Goal: Transaction & Acquisition: Purchase product/service

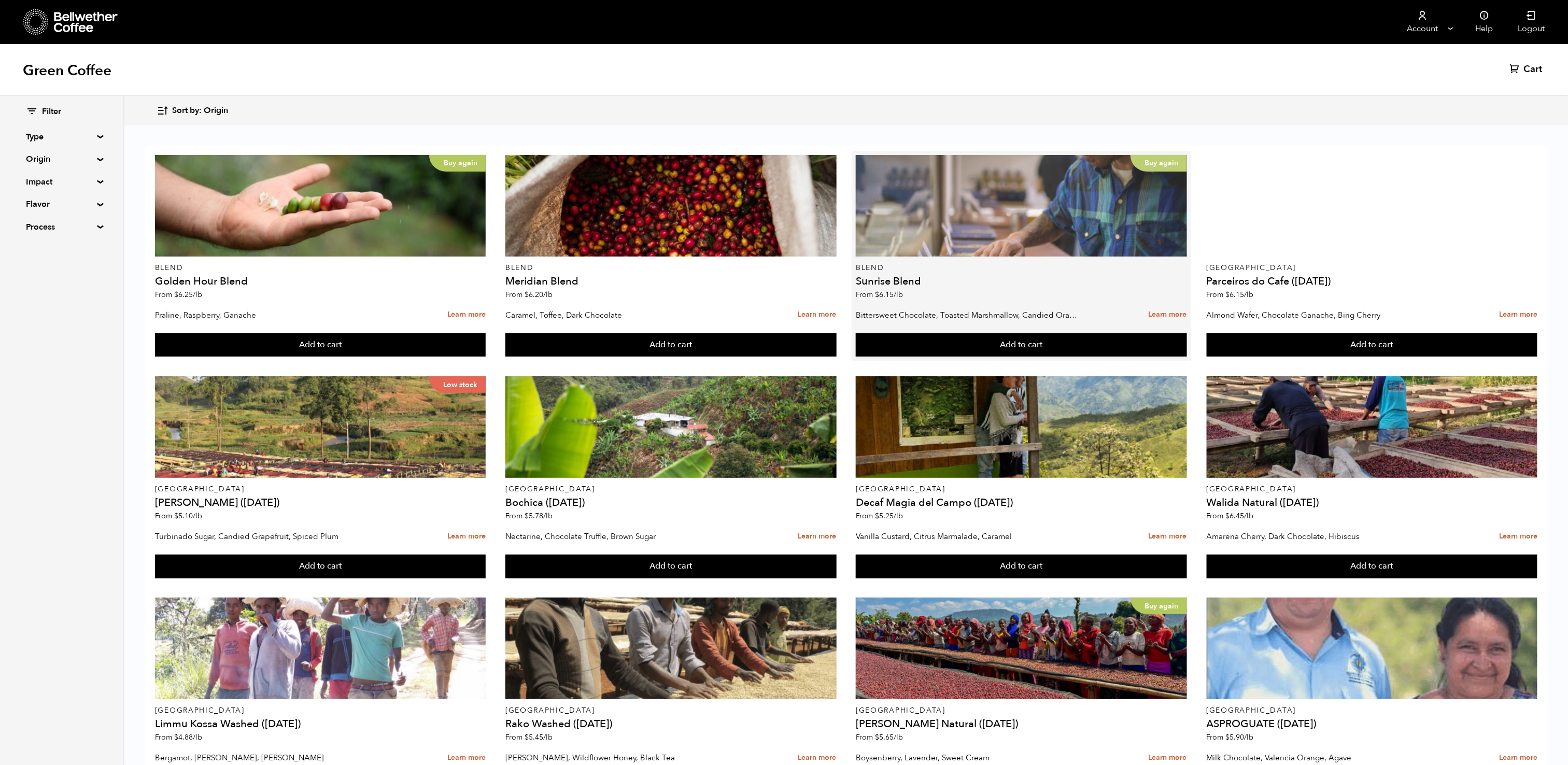
click at [1022, 243] on div "Buy again" at bounding box center [1021, 205] width 331 height 101
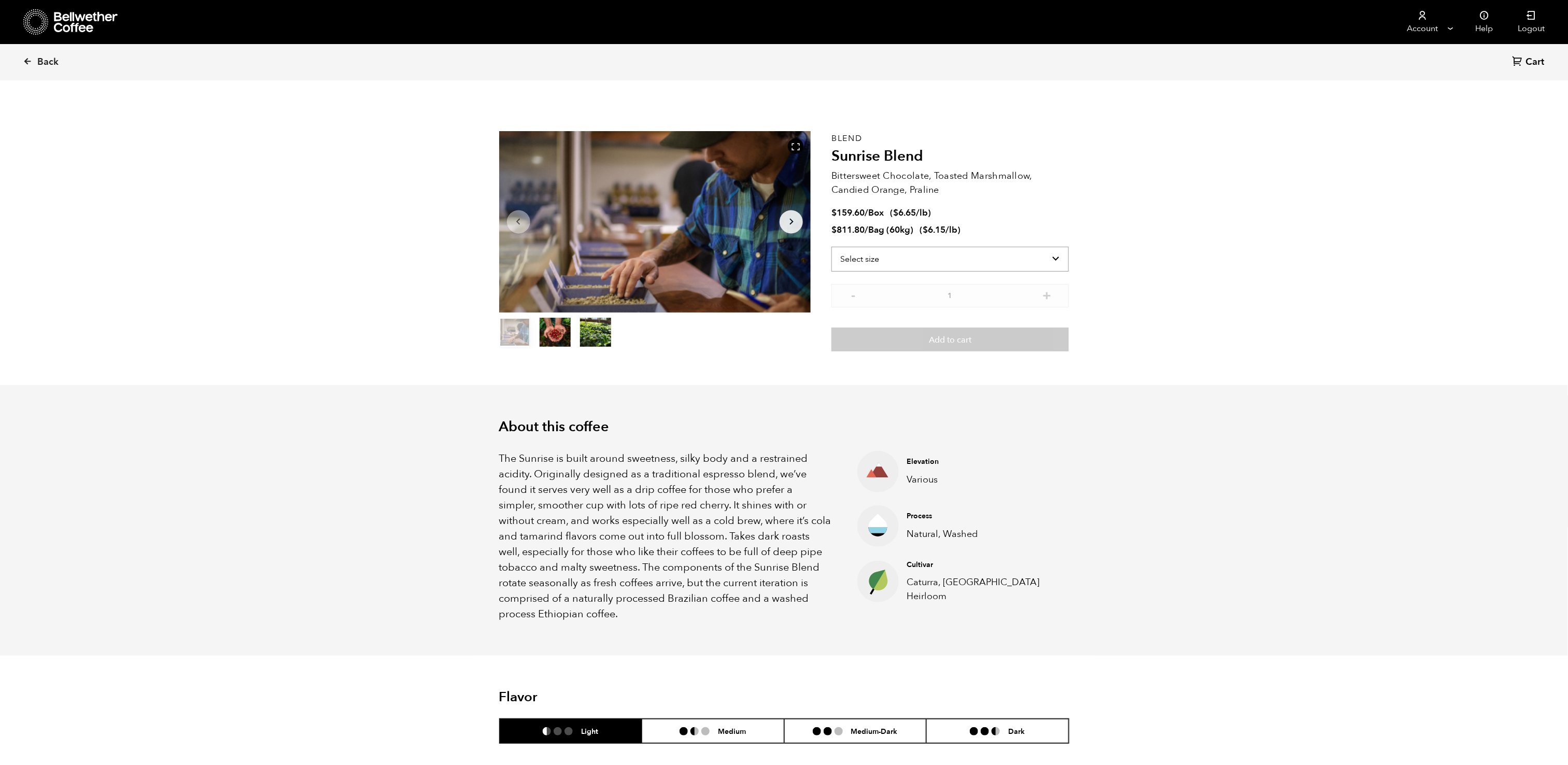
scroll to position [451, 552]
click at [1015, 267] on select "Select size Bag (60kg) (132 lbs) Box (24 lbs)" at bounding box center [950, 259] width 237 height 25
select select "bag-3"
click at [832, 247] on select "Select size Bag (60kg) (132 lbs) Box (24 lbs)" at bounding box center [950, 259] width 237 height 25
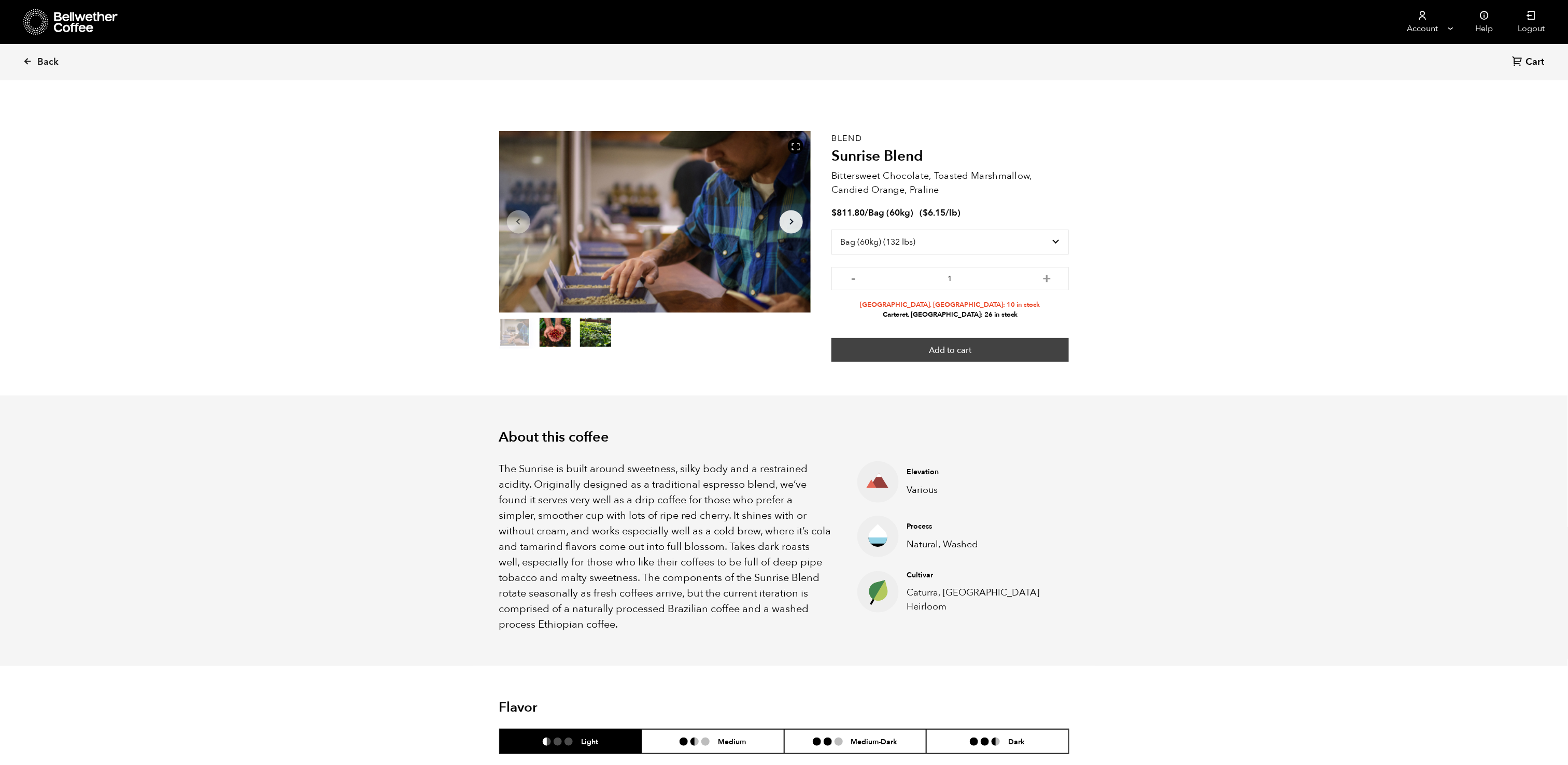
click at [971, 347] on button "Add to cart" at bounding box center [950, 349] width 237 height 24
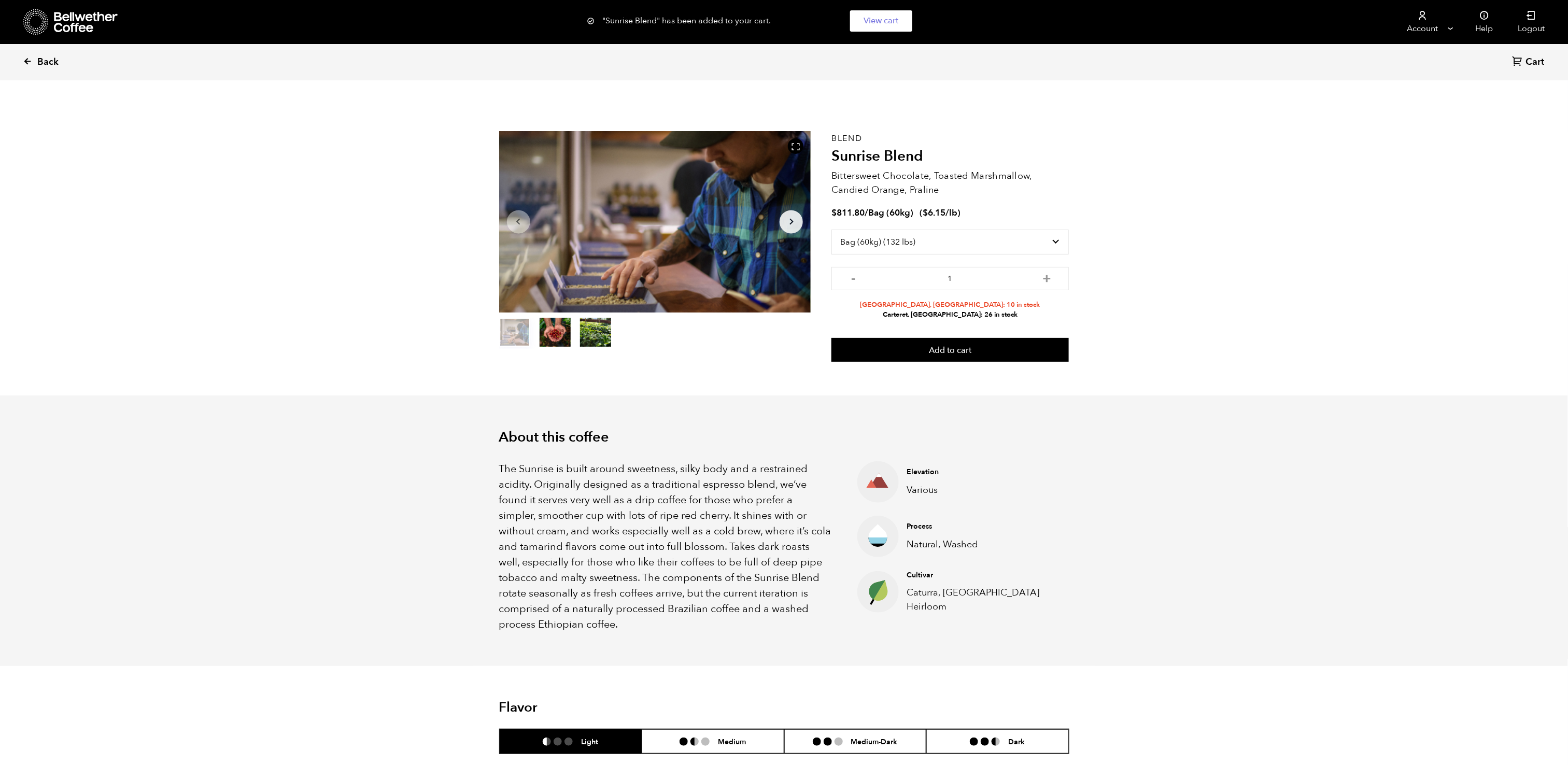
click at [49, 58] on span "Back" at bounding box center [48, 62] width 21 height 12
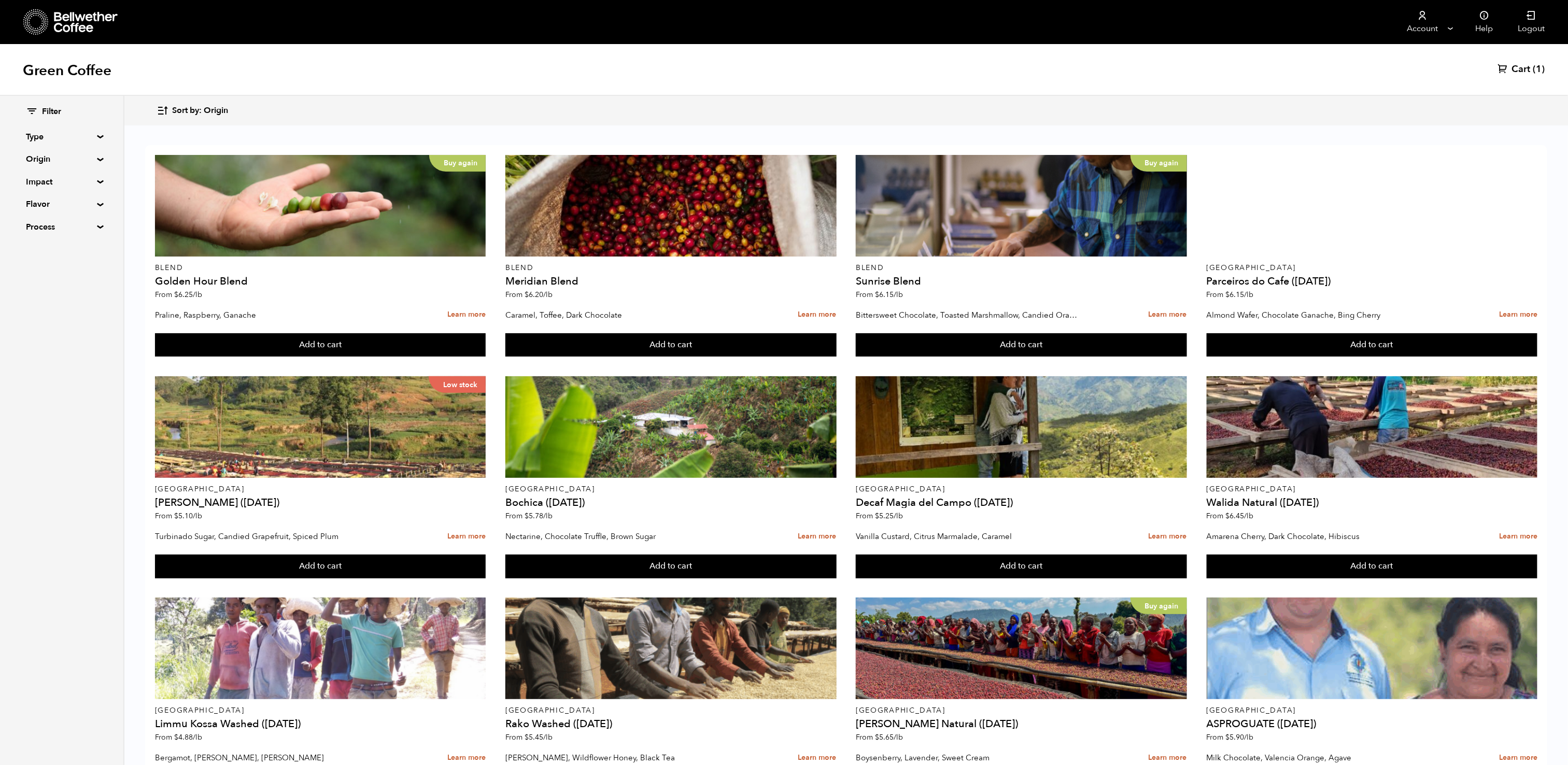
click at [91, 159] on summary "Origin" at bounding box center [61, 159] width 72 height 12
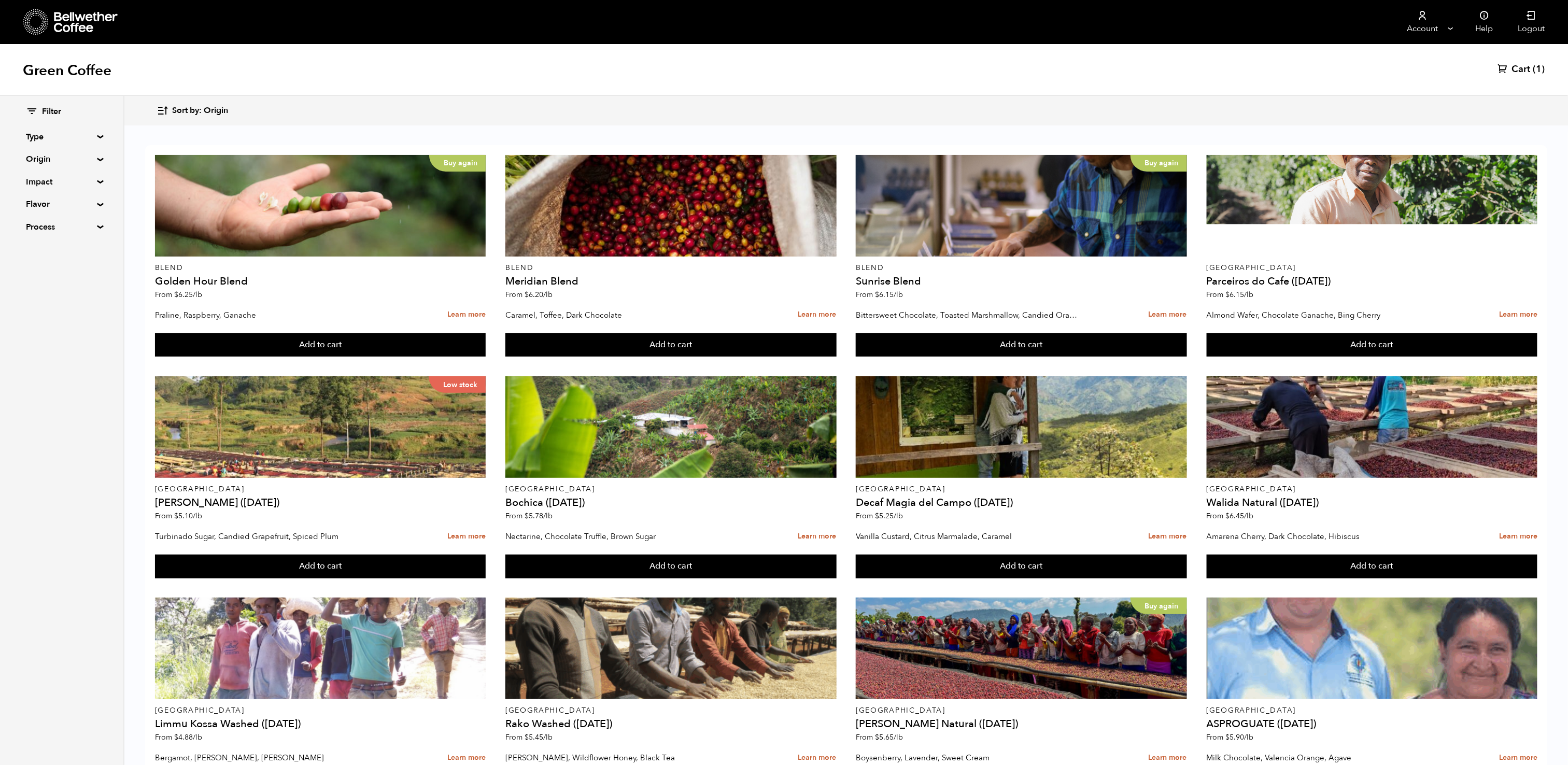
click at [97, 199] on div "Filter Type Blend Single Origin Decaf Seasonal Year Round Origin Blend Brazil B…" at bounding box center [62, 169] width 124 height 147
click at [97, 205] on summary "Flavor" at bounding box center [61, 203] width 72 height 12
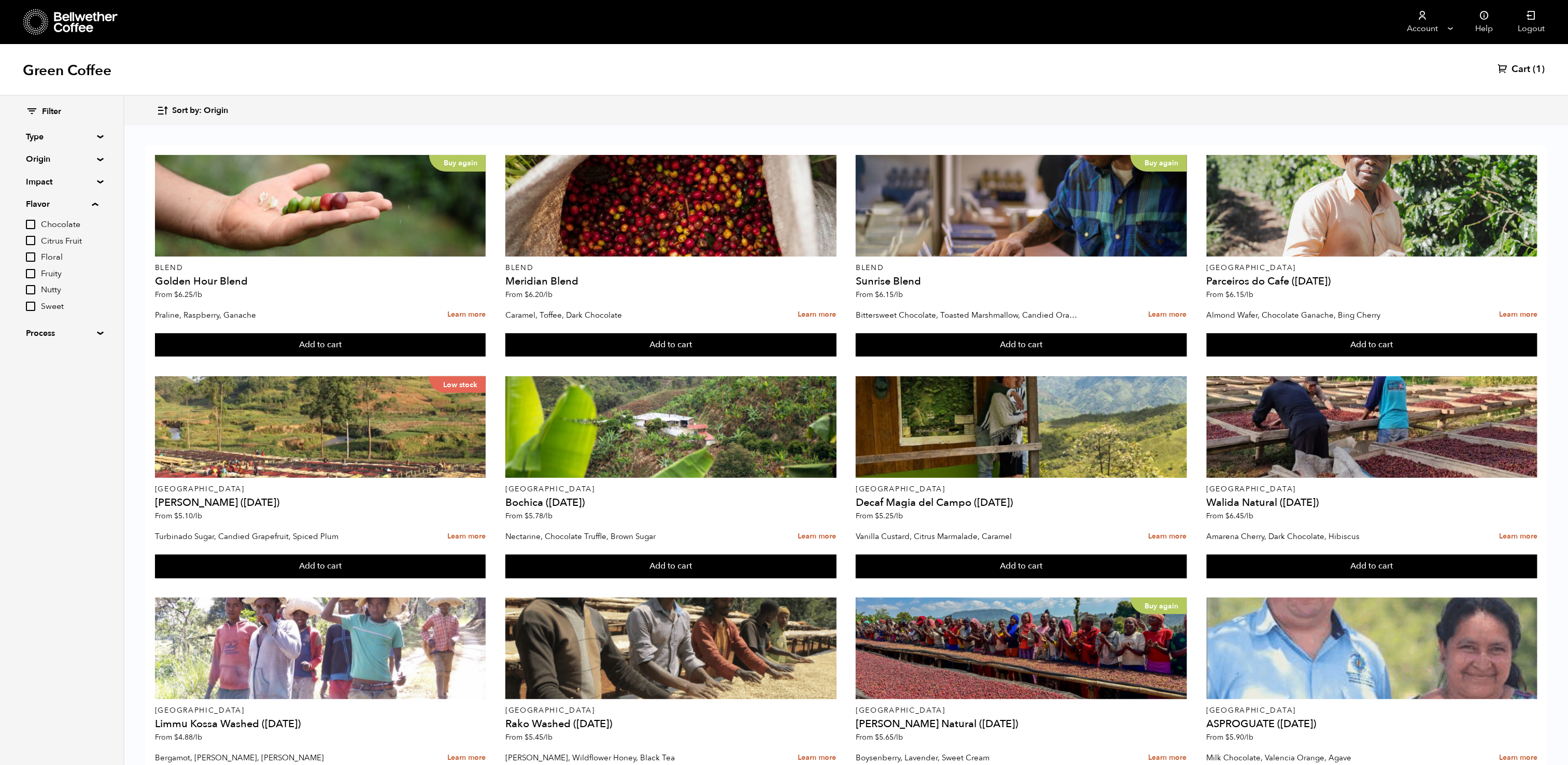
click at [99, 184] on div "Filter Type Blend Single Origin Decaf Seasonal Year Round Origin Blend Brazil B…" at bounding box center [62, 222] width 124 height 254
click at [96, 182] on summary "Impact" at bounding box center [61, 181] width 72 height 12
click at [67, 217] on span "Organic" at bounding box center [69, 219] width 57 height 12
click at [0, 0] on input "Organic" at bounding box center [0, 0] width 0 height 0
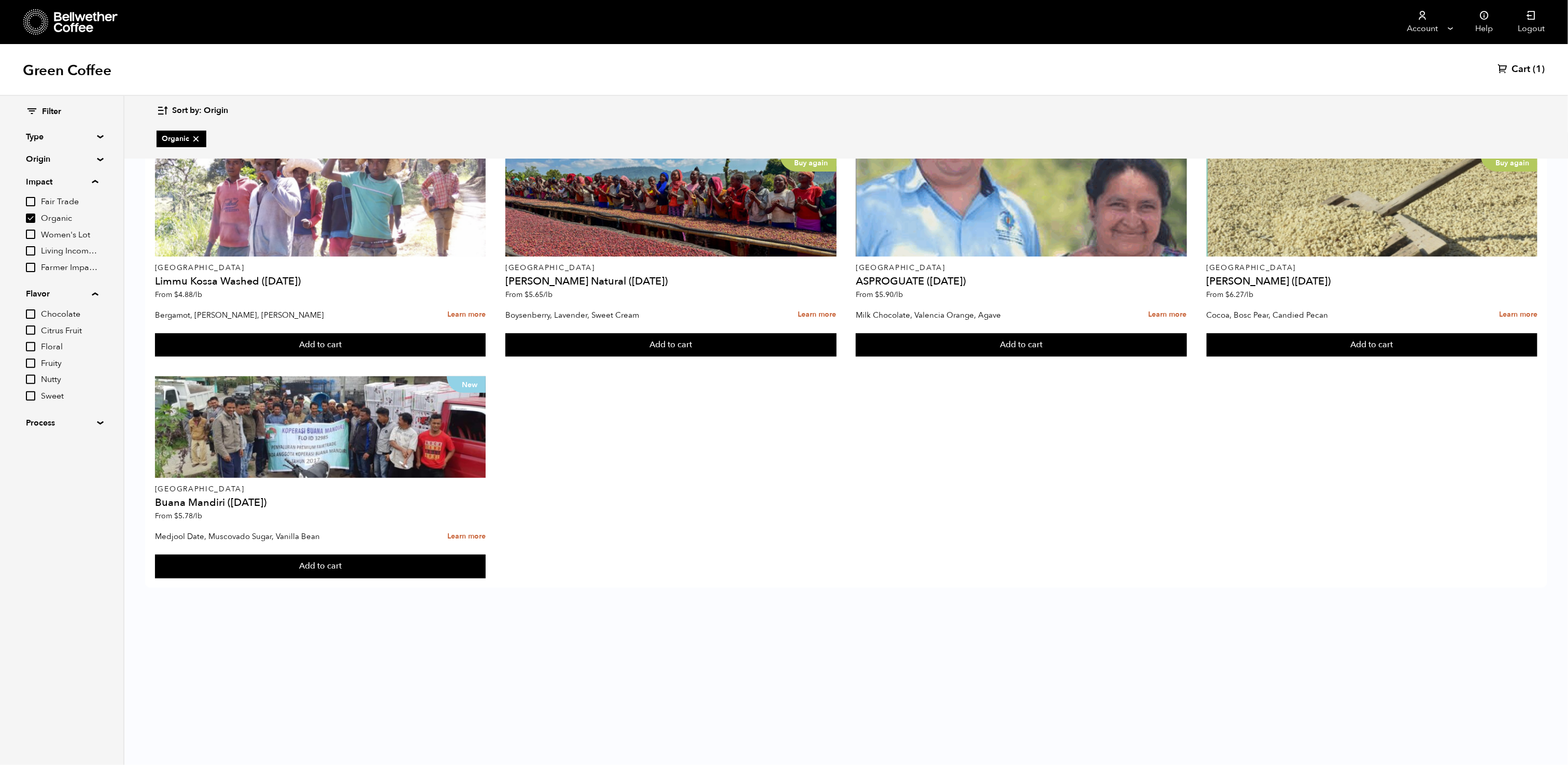
checkbox input "true"
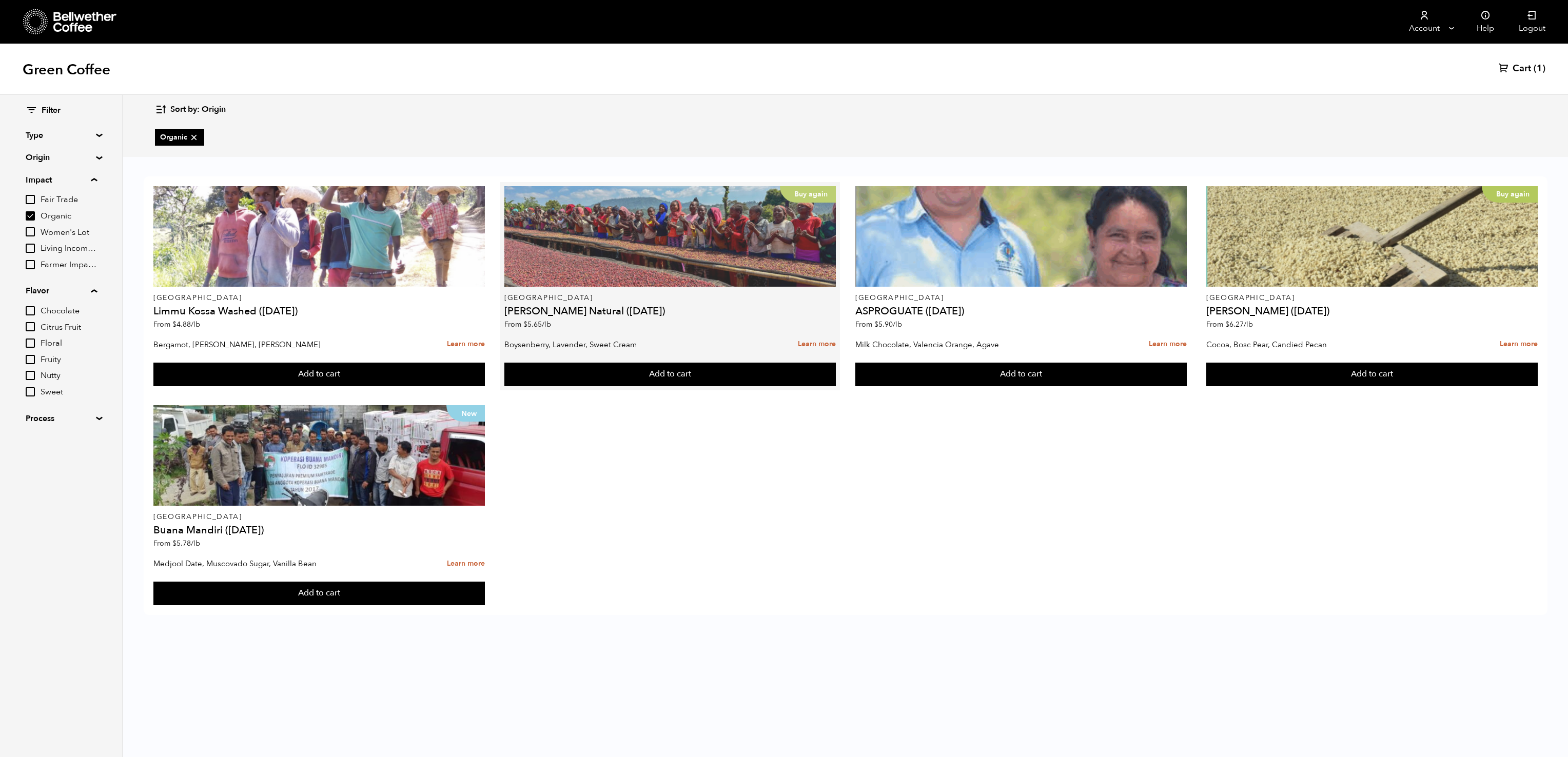
click at [602, 249] on div "Buy again" at bounding box center [670, 236] width 332 height 100
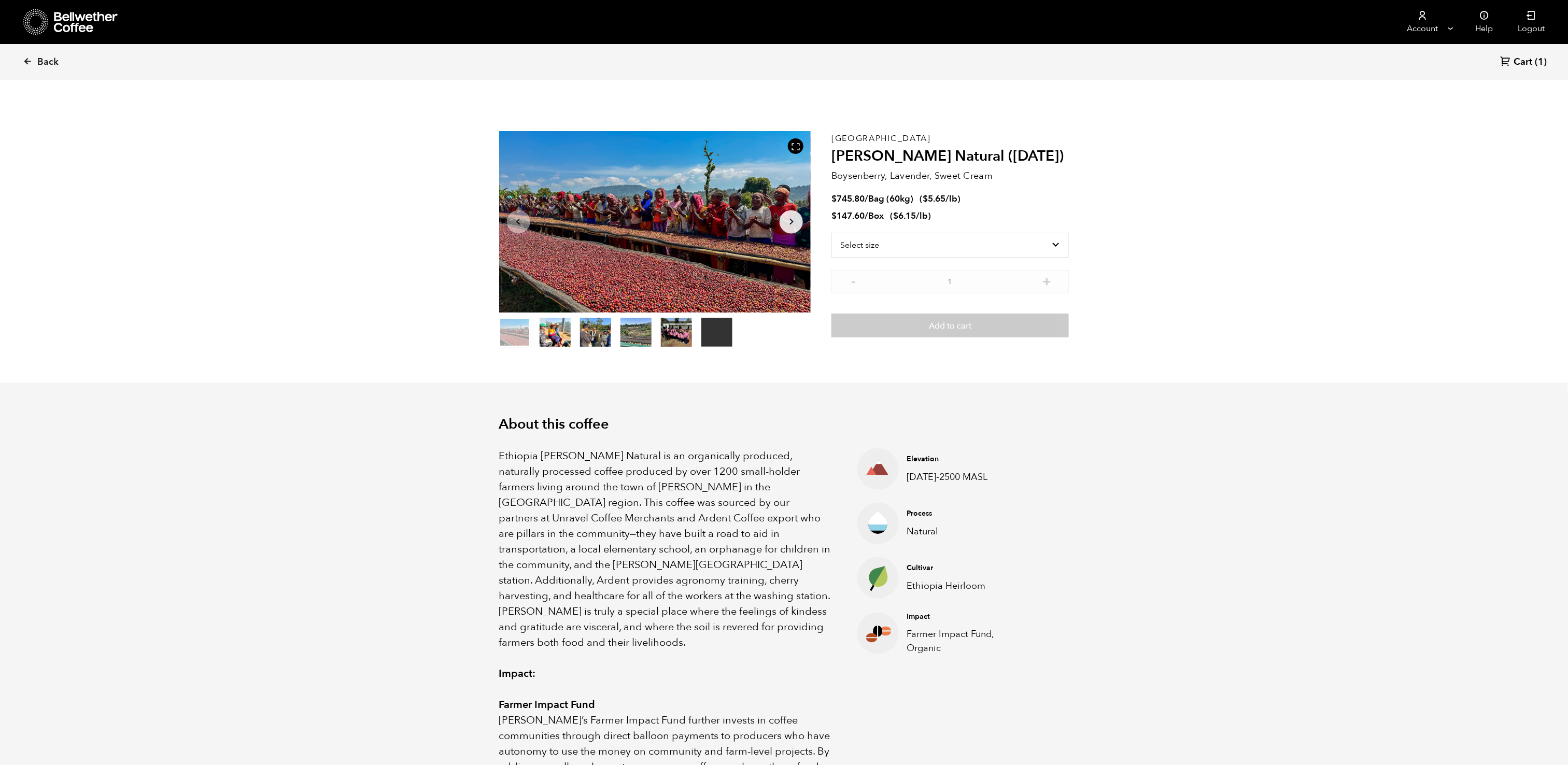
scroll to position [451, 552]
click at [908, 241] on select "Select size Bag (60kg) (132 lbs) Box (24 lbs)" at bounding box center [950, 245] width 237 height 25
select select "box"
click at [832, 233] on select "Select size Bag (60kg) (132 lbs) Box (24 lbs)" at bounding box center [950, 245] width 237 height 25
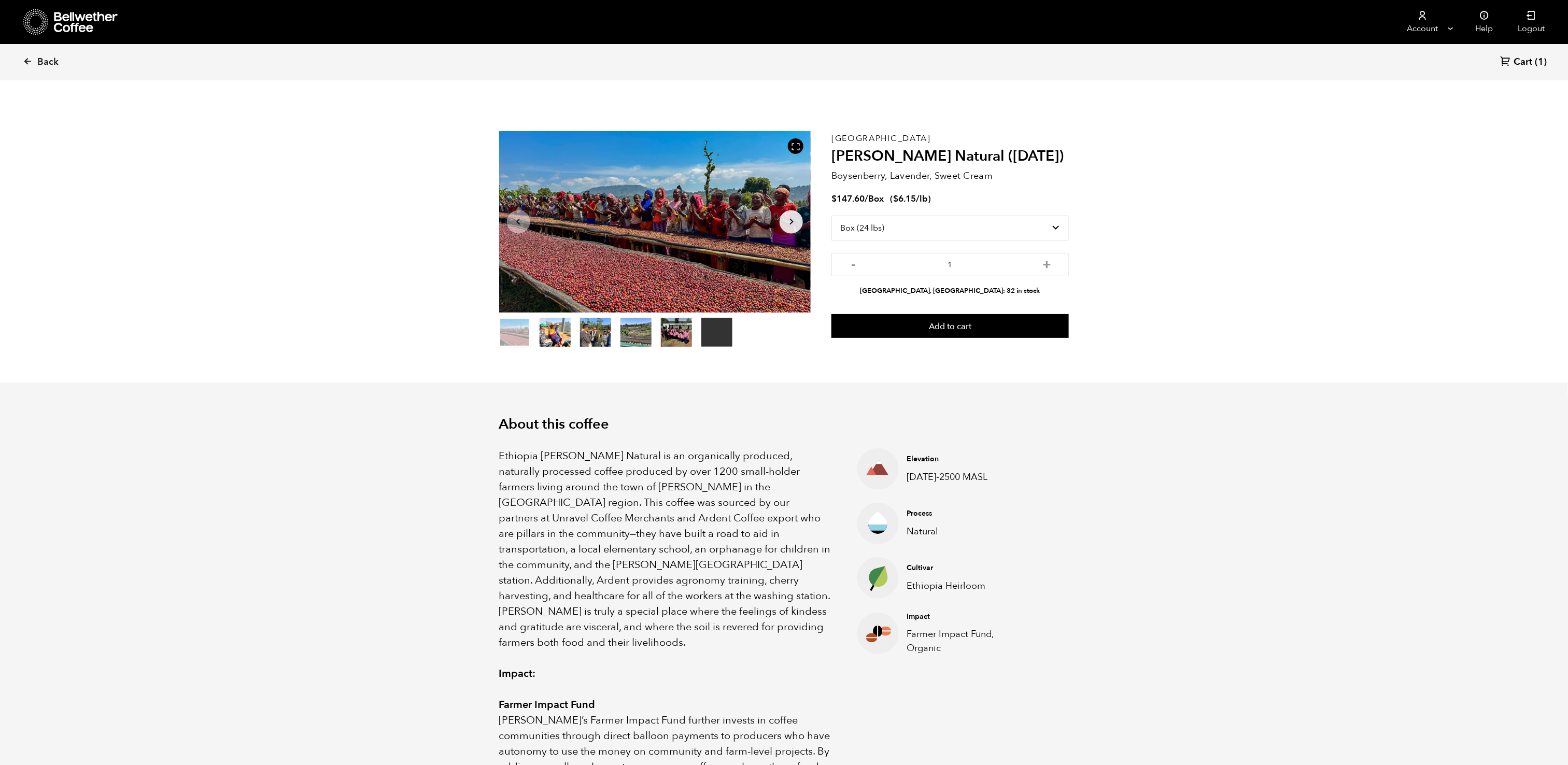
click at [1531, 63] on span "Cart" at bounding box center [1524, 62] width 19 height 12
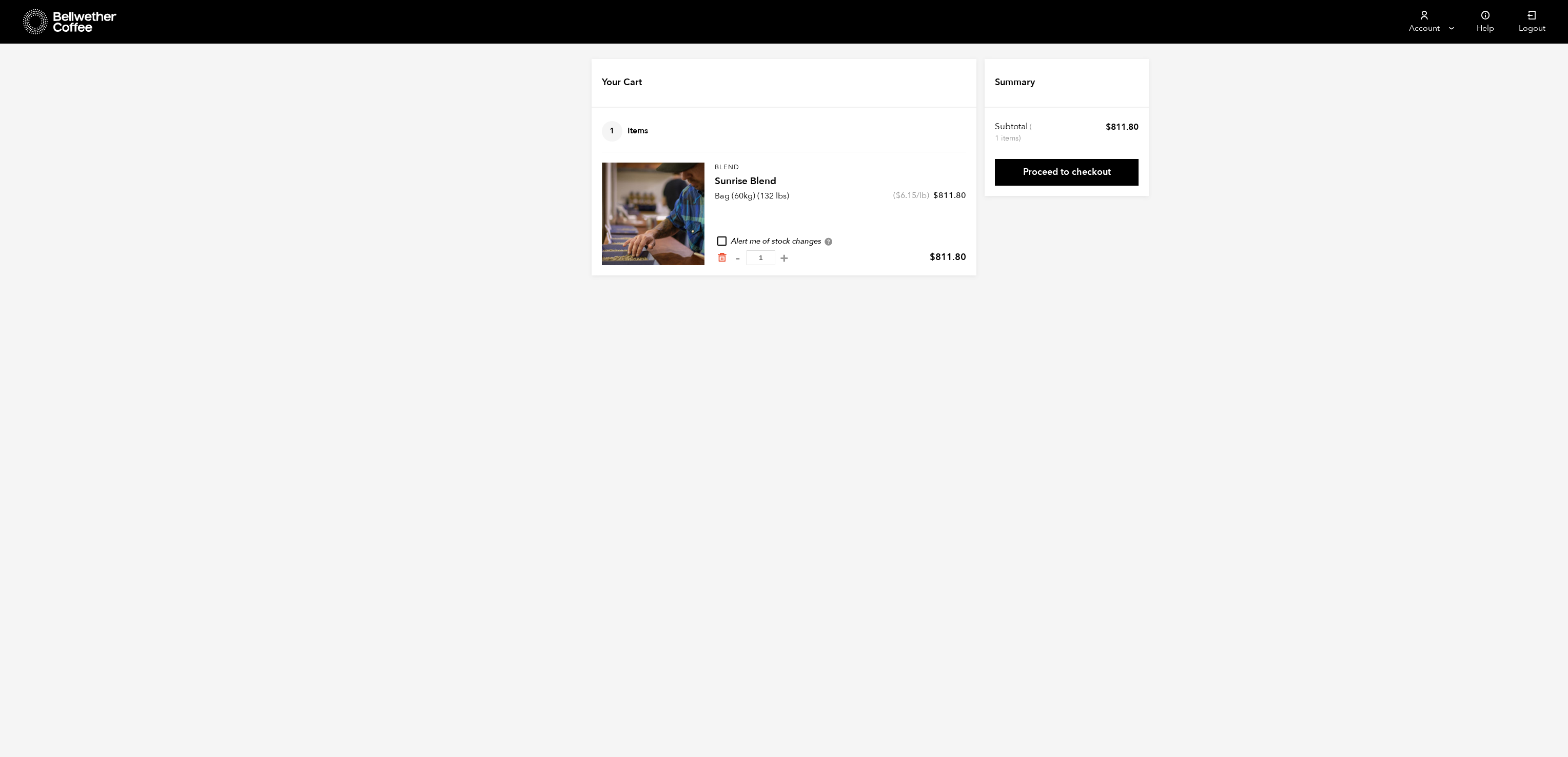
drag, startPoint x: 1061, startPoint y: 176, endPoint x: 1042, endPoint y: 171, distance: 19.6
click at [1042, 171] on link "Proceed to checkout" at bounding box center [1067, 172] width 143 height 27
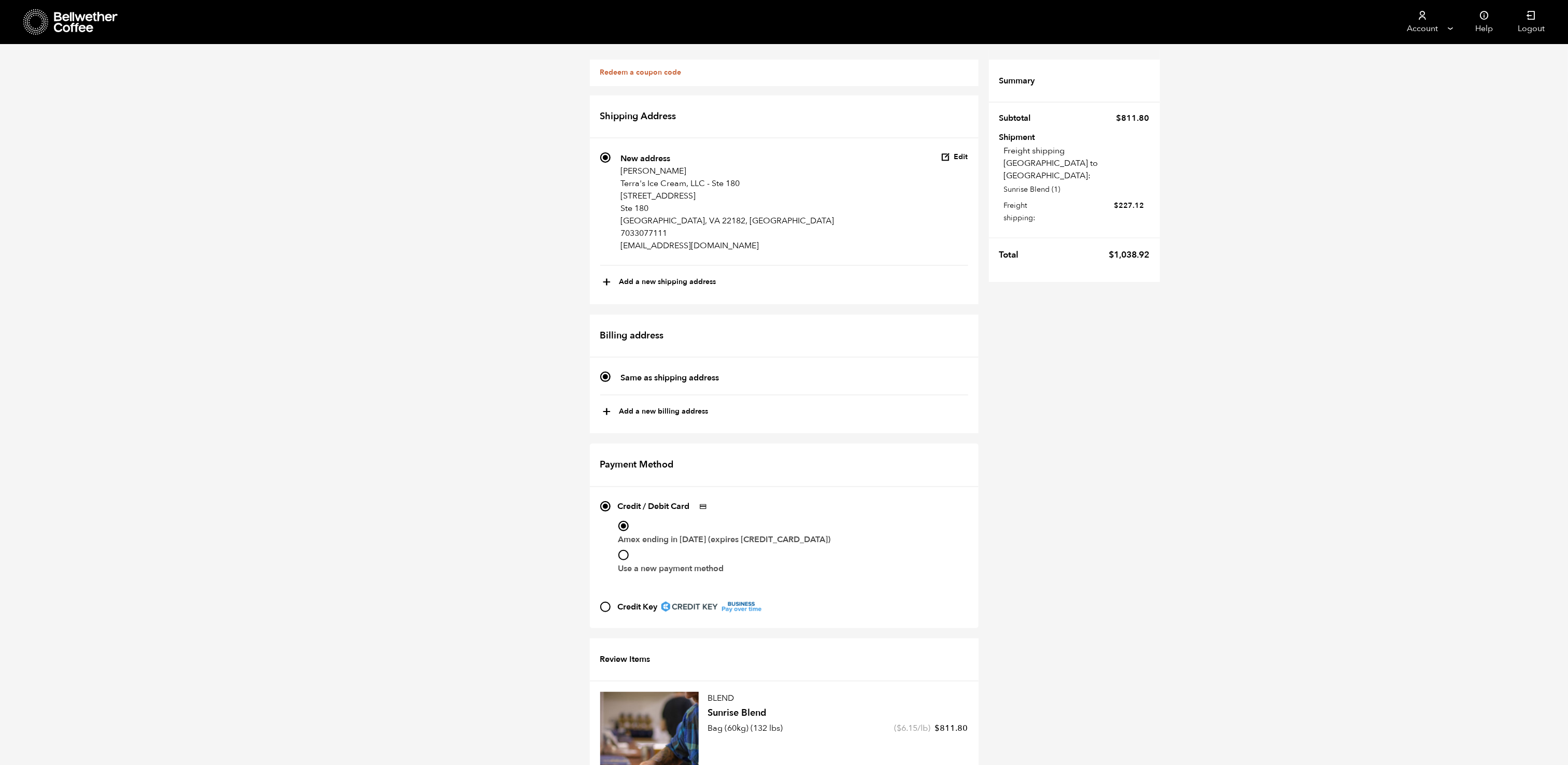
click at [1564, 275] on div "Redeem a coupon code If you have a coupon code, please apply it below. Apply co…" at bounding box center [784, 445] width 1568 height 803
click at [778, 85] on div "Redeem a coupon code" at bounding box center [784, 72] width 389 height 26
click at [759, 68] on div "Redeem a coupon code" at bounding box center [784, 72] width 389 height 26
click at [692, 68] on div "Redeem a coupon code" at bounding box center [784, 72] width 389 height 26
click at [656, 68] on link "Redeem a coupon code" at bounding box center [641, 72] width 82 height 10
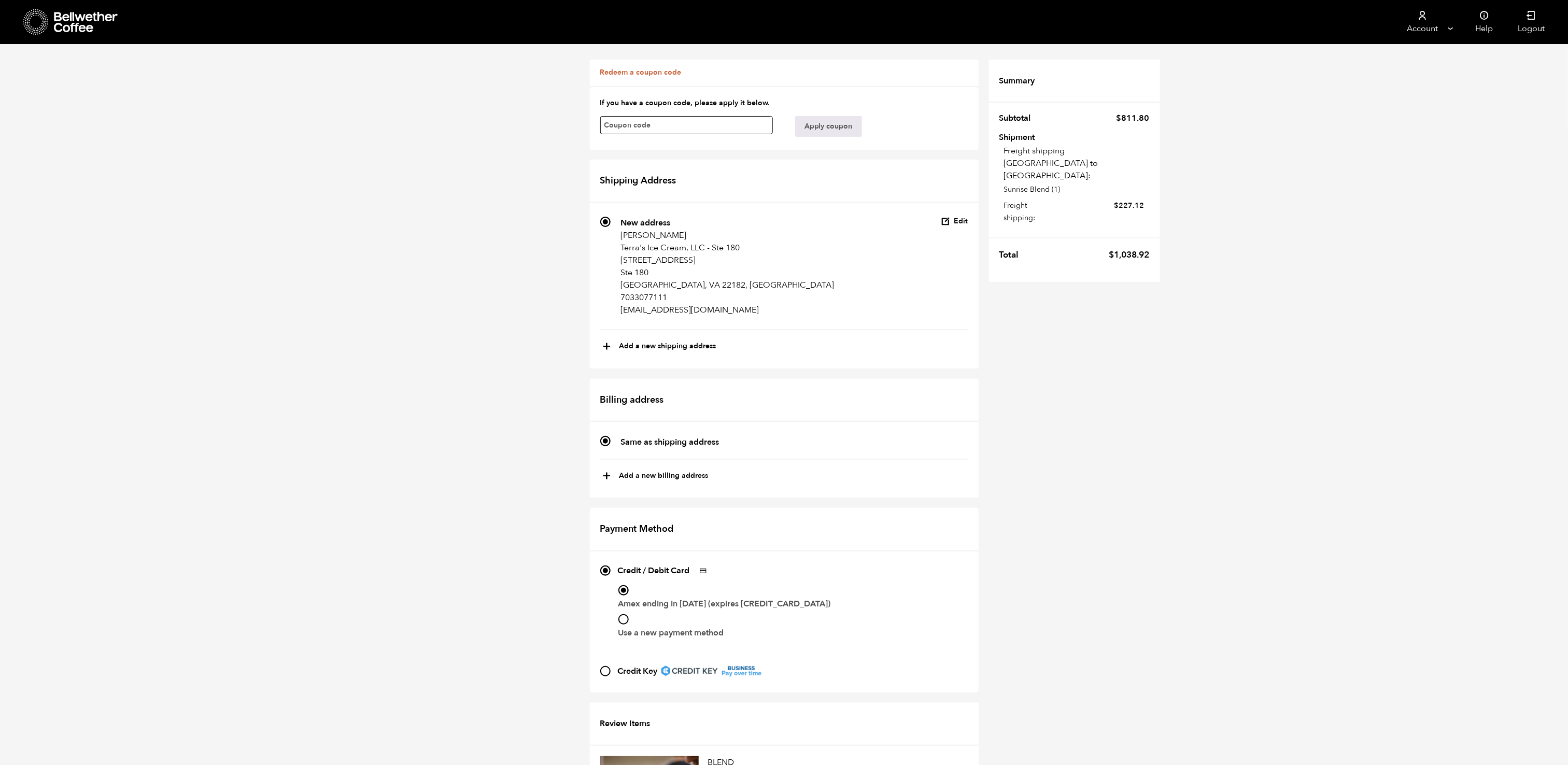
paste input "zdsbljjj7ug0rgoe"
type input "zdsbljjj7ug0rgoe"
click at [827, 124] on button "Apply coupon" at bounding box center [828, 126] width 67 height 21
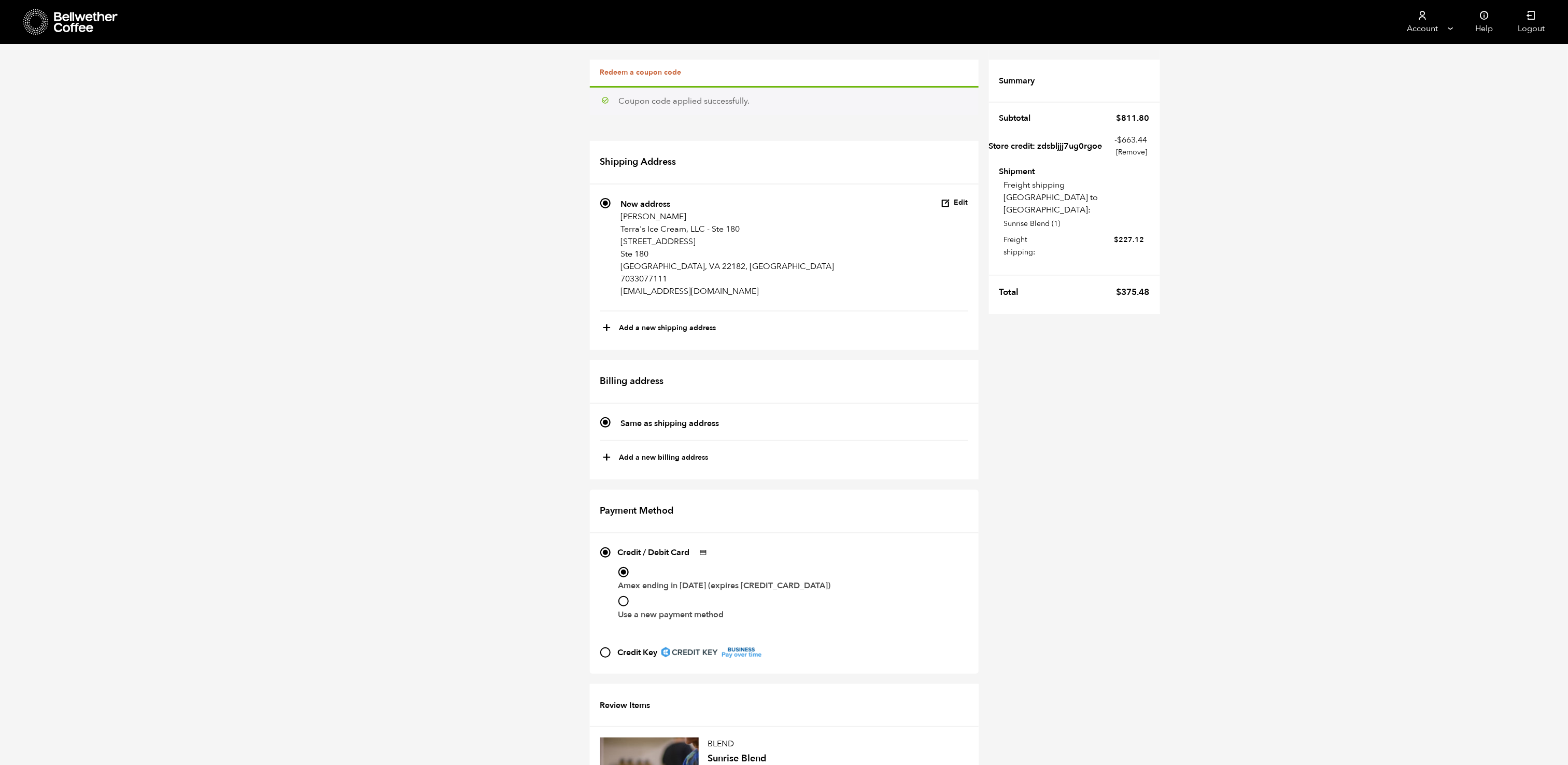
scroll to position [127, 0]
